Goal: Navigation & Orientation: Find specific page/section

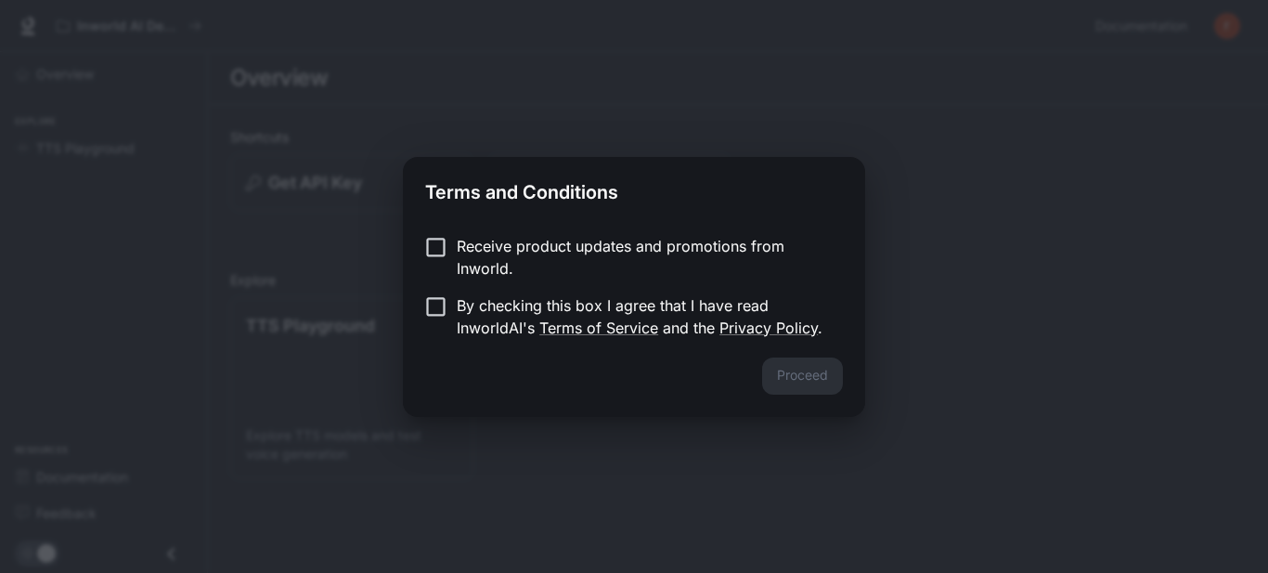
click at [815, 372] on div "Proceed" at bounding box center [634, 386] width 462 height 59
click at [578, 252] on p "Receive product updates and promotions from Inworld." at bounding box center [642, 257] width 371 height 45
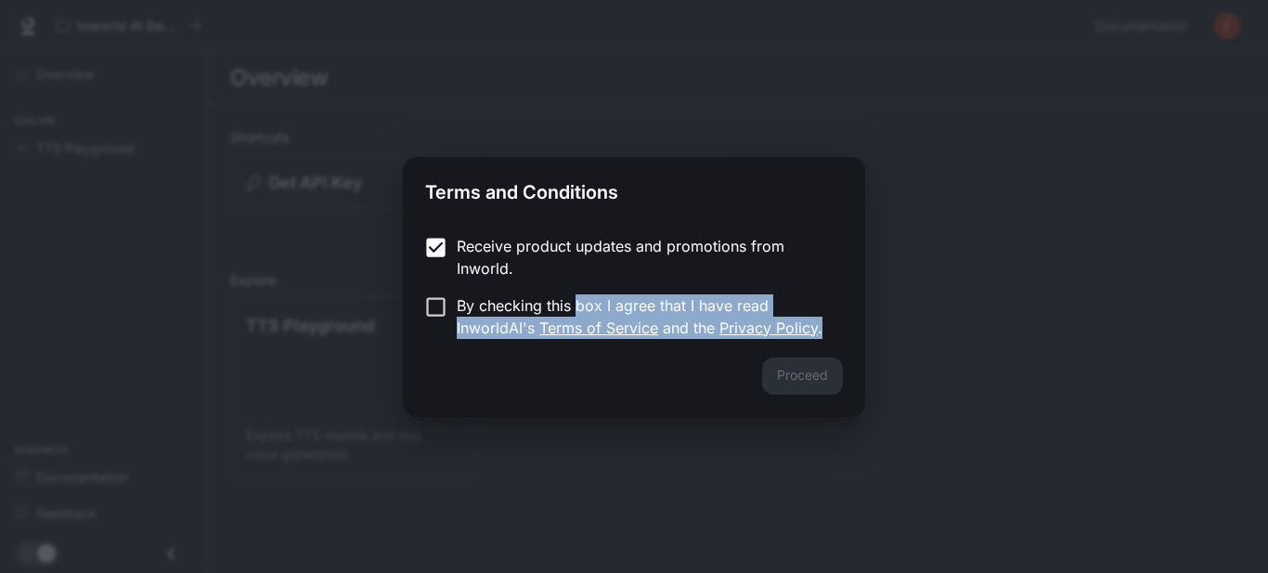
drag, startPoint x: 807, startPoint y: 379, endPoint x: 577, endPoint y: 294, distance: 244.3
click at [577, 294] on div "Terms and Conditions Receive product updates and promotions from Inworld. By ch…" at bounding box center [634, 287] width 462 height 260
click at [577, 294] on p "By checking this box I agree that I have read InworldAI's Terms of Service and …" at bounding box center [642, 316] width 371 height 45
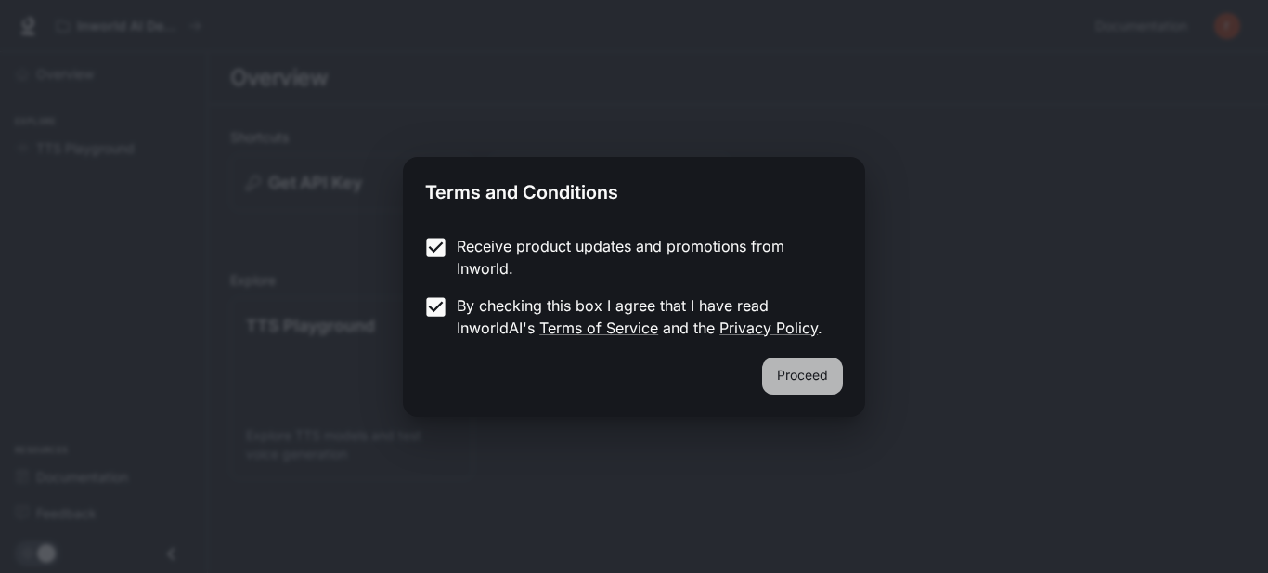
click at [798, 392] on button "Proceed" at bounding box center [802, 375] width 81 height 37
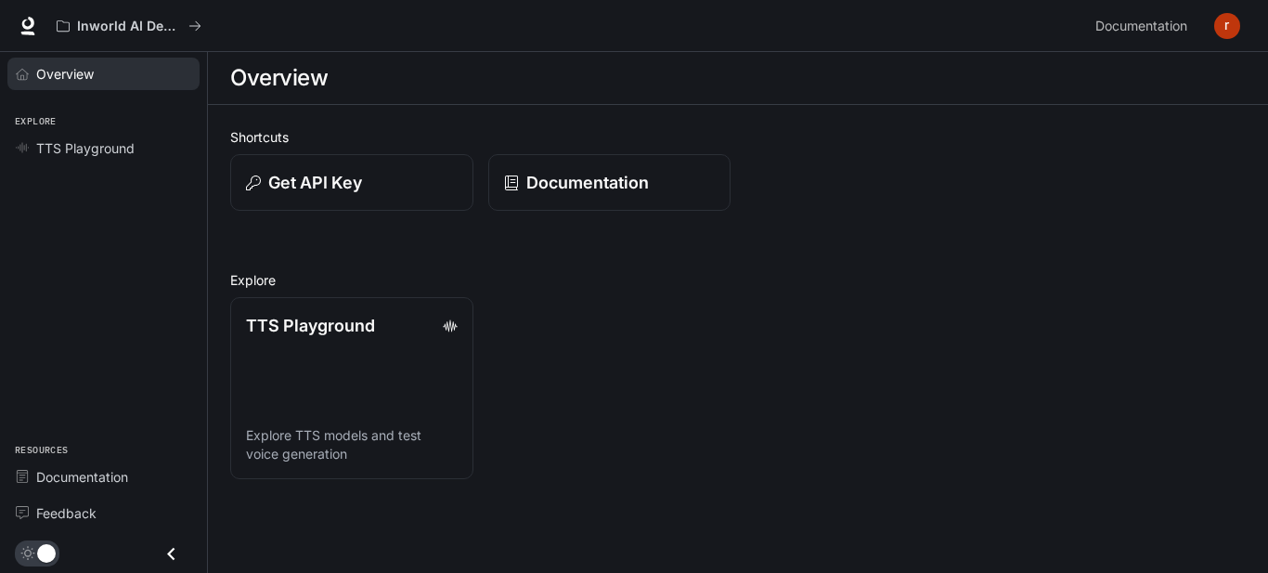
click at [81, 81] on span "Overview" at bounding box center [65, 73] width 58 height 19
click at [81, 81] on span "Overview" at bounding box center [65, 73] width 59 height 19
